Goal: Find specific page/section: Find specific page/section

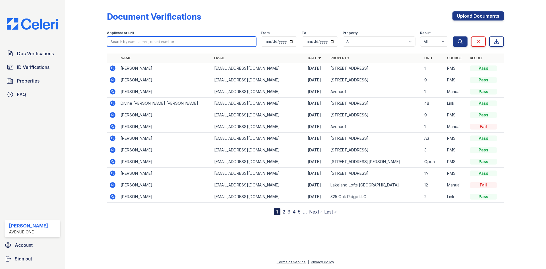
click at [166, 42] on input "search" at bounding box center [181, 41] width 149 height 10
type input "1601"
click at [453, 36] on button "Search" at bounding box center [460, 41] width 15 height 10
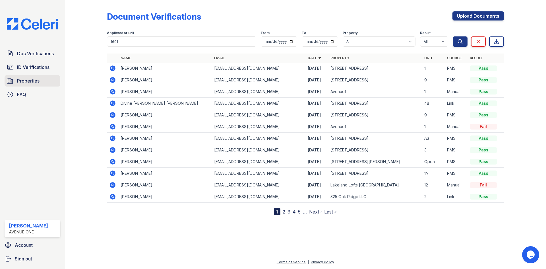
click at [20, 82] on span "Properties" at bounding box center [28, 80] width 22 height 7
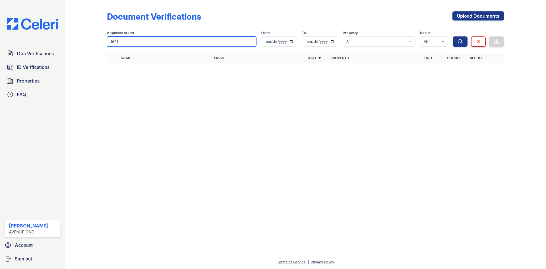
click at [158, 39] on input "1601" at bounding box center [181, 41] width 149 height 10
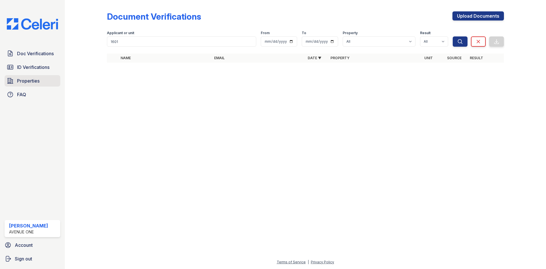
click at [33, 78] on span "Properties" at bounding box center [28, 80] width 22 height 7
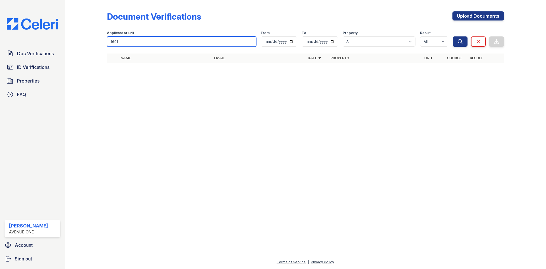
click at [151, 41] on input "1601" at bounding box center [181, 41] width 149 height 10
type input "1"
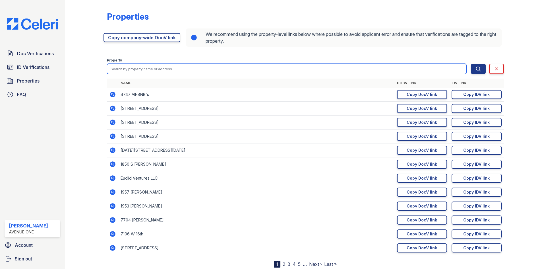
click at [129, 68] on input "search" at bounding box center [287, 69] width 360 height 10
type input "1601 [PERSON_NAME]"
click at [471, 64] on button "Search" at bounding box center [478, 69] width 15 height 10
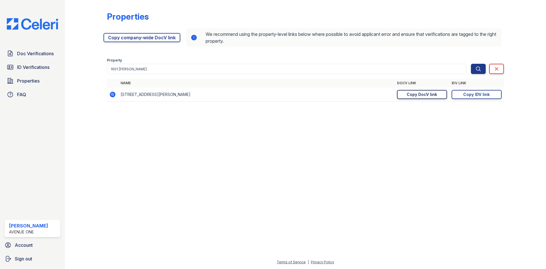
click at [432, 95] on div "Copy DocV link" at bounding box center [422, 95] width 30 height 6
click at [473, 98] on link "Copy IDV link Copy link" at bounding box center [477, 94] width 50 height 9
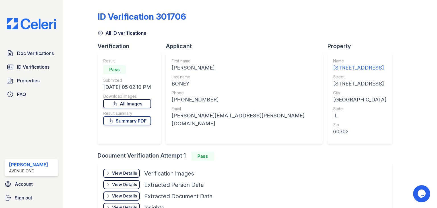
click at [138, 104] on link "All Images" at bounding box center [127, 103] width 48 height 9
click at [139, 119] on link "Summary PDF" at bounding box center [127, 120] width 48 height 9
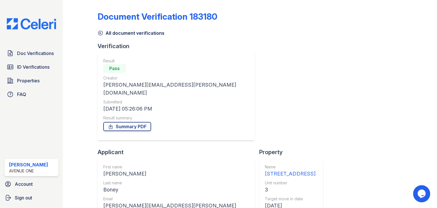
scroll to position [88, 0]
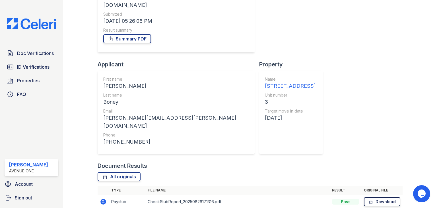
click at [373, 197] on link "Download" at bounding box center [382, 201] width 36 height 9
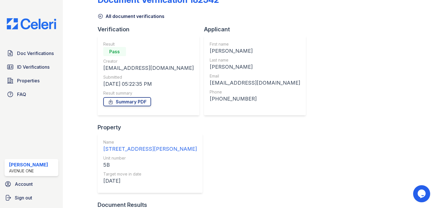
scroll to position [32, 0]
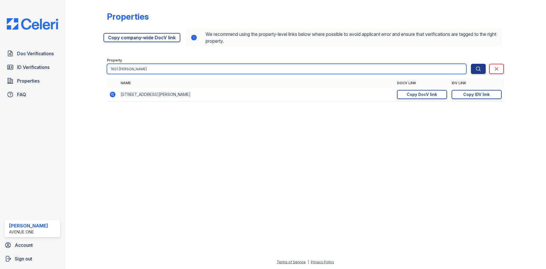
click at [148, 67] on input "1601 [PERSON_NAME]" at bounding box center [287, 69] width 360 height 10
drag, startPoint x: 148, startPoint y: 67, endPoint x: 57, endPoint y: 80, distance: 92.1
click at [57, 80] on div "Doc Verifications ID Verifications Properties FAQ [PERSON_NAME] [GEOGRAPHIC_DAT…" at bounding box center [273, 134] width 546 height 269
type input "1957"
click at [471, 64] on button "Search" at bounding box center [478, 69] width 15 height 10
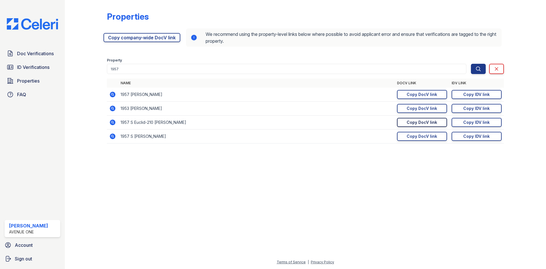
click at [408, 122] on div "Copy DocV link" at bounding box center [422, 122] width 30 height 6
click at [486, 123] on div "Copy IDV link" at bounding box center [476, 122] width 26 height 6
